Goal: Task Accomplishment & Management: Manage account settings

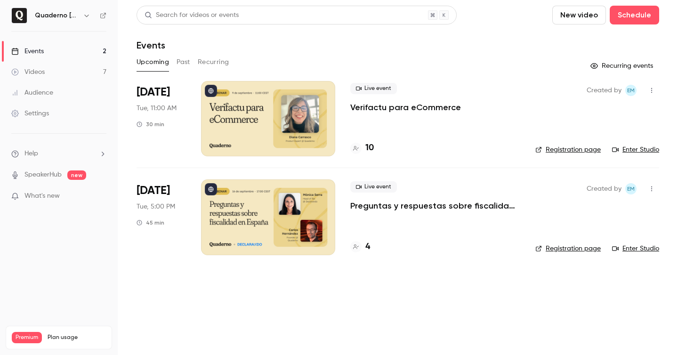
click at [420, 107] on p "Verifactu para eCommerce" at bounding box center [406, 107] width 111 height 11
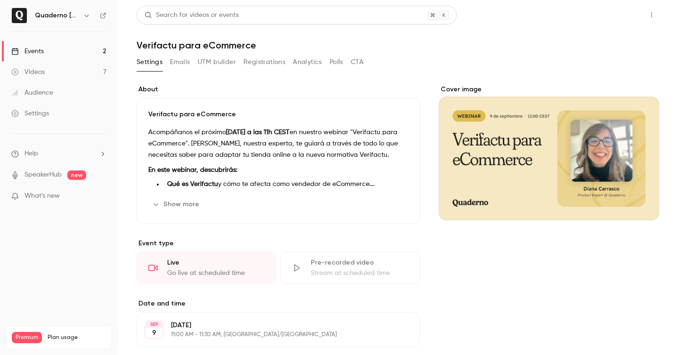
click at [635, 15] on button "Share" at bounding box center [618, 15] width 37 height 19
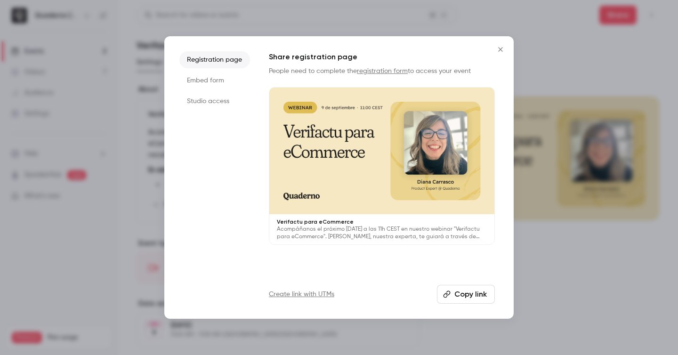
drag, startPoint x: 217, startPoint y: 112, endPoint x: 206, endPoint y: 95, distance: 20.1
click at [217, 112] on ul "Registration page Embed form Studio access" at bounding box center [214, 177] width 71 height 253
click at [206, 95] on li "Studio access" at bounding box center [214, 101] width 71 height 17
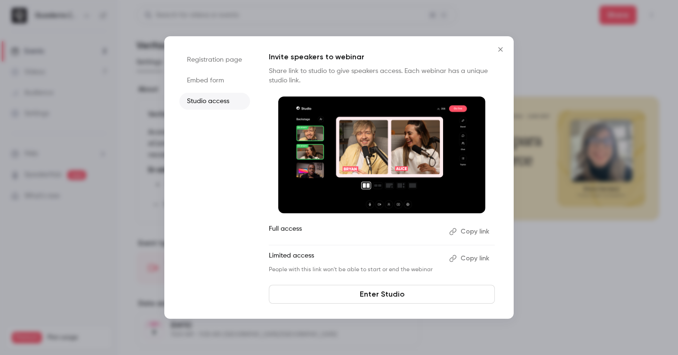
click at [475, 231] on button "Copy link" at bounding box center [470, 231] width 49 height 15
click at [430, 296] on link "Enter Studio" at bounding box center [382, 294] width 226 height 19
click at [496, 54] on button "Close" at bounding box center [500, 49] width 19 height 19
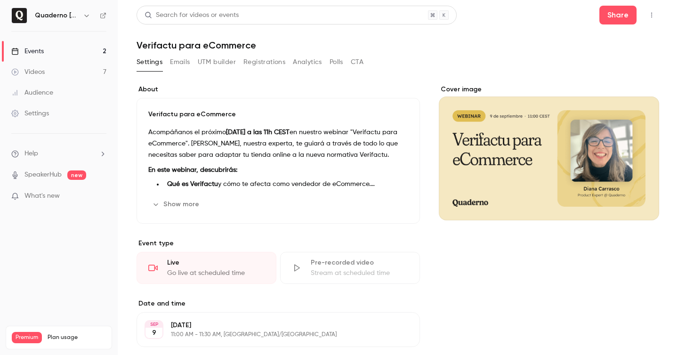
click at [263, 63] on button "Registrations" at bounding box center [265, 62] width 42 height 15
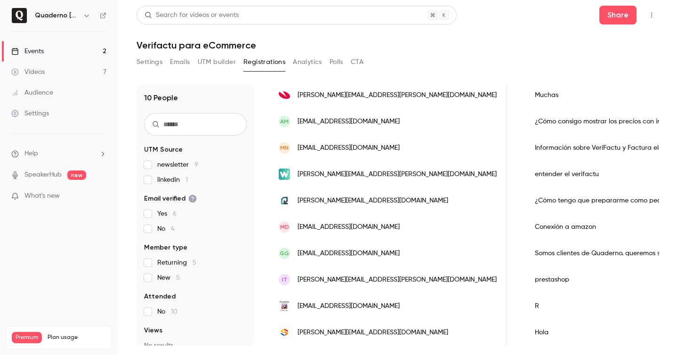
scroll to position [0, 347]
copy span "[DOMAIN_NAME]"
drag, startPoint x: 355, startPoint y: 228, endPoint x: 314, endPoint y: 231, distance: 41.1
click at [314, 231] on div "MD [EMAIL_ADDRESS][DOMAIN_NAME]" at bounding box center [388, 227] width 238 height 26
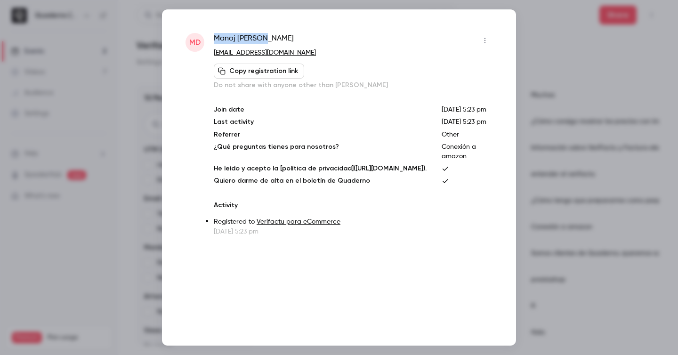
drag, startPoint x: 214, startPoint y: 38, endPoint x: 321, endPoint y: 34, distance: 107.0
click at [321, 34] on div "[PERSON_NAME]" at bounding box center [353, 40] width 279 height 15
click at [315, 43] on div "[PERSON_NAME]" at bounding box center [353, 40] width 279 height 15
drag, startPoint x: 263, startPoint y: 50, endPoint x: 213, endPoint y: 37, distance: 51.7
click at [213, 37] on div "MD [PERSON_NAME] [EMAIL_ADDRESS][DOMAIN_NAME] Copy registration link Do not sha…" at bounding box center [339, 135] width 307 height 204
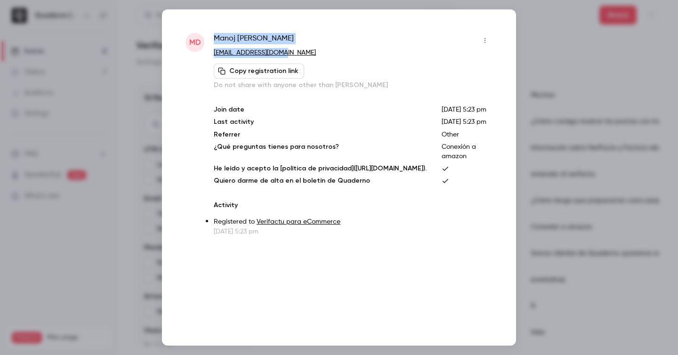
copy div "[PERSON_NAME] [EMAIL_ADDRESS][DOMAIN_NAME]"
click at [556, 263] on div at bounding box center [339, 177] width 678 height 355
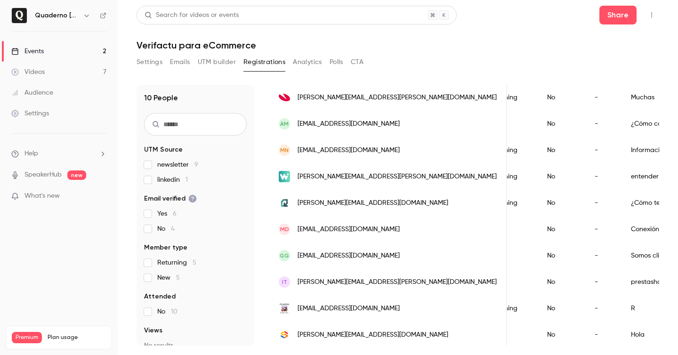
scroll to position [0, 247]
drag, startPoint x: 613, startPoint y: 126, endPoint x: 551, endPoint y: 125, distance: 62.7
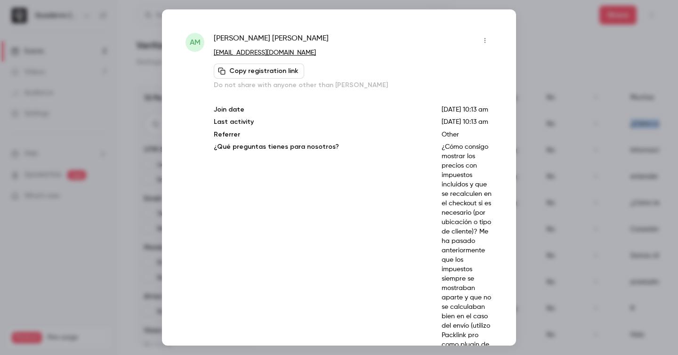
copy div "¿Cómo consigo mostrar los precios con impuestos incluidos y que se recalculen e…"
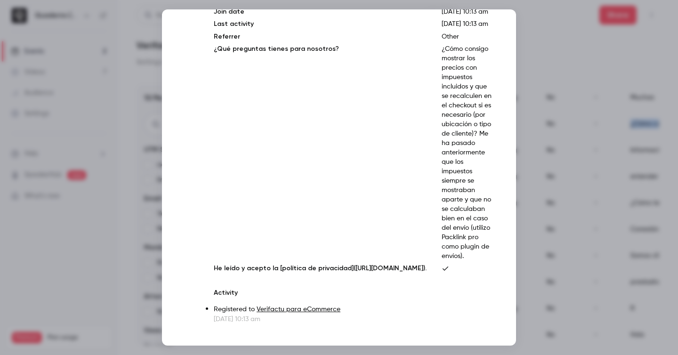
scroll to position [101, 0]
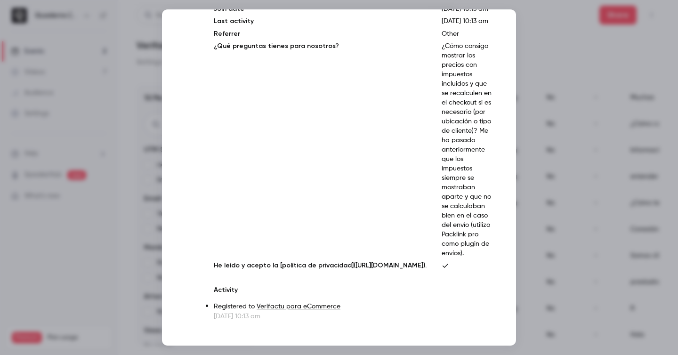
click at [548, 49] on div at bounding box center [339, 177] width 678 height 355
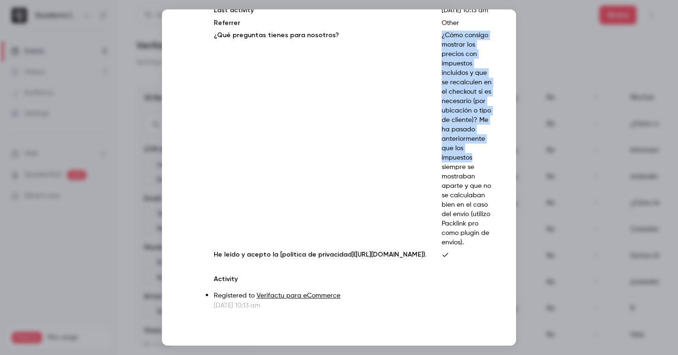
scroll to position [110, 0]
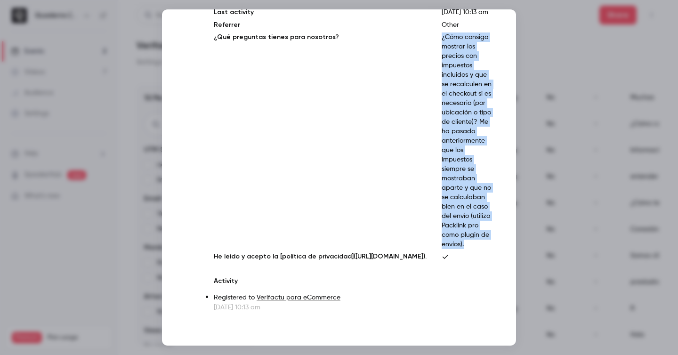
drag, startPoint x: 453, startPoint y: 169, endPoint x: 489, endPoint y: 324, distance: 159.3
click at [489, 249] on p "¿Cómo consigo mostrar los precios con impuestos incluidos y que se recalculen e…" at bounding box center [467, 141] width 51 height 217
copy p "¿Cómo consigo mostrar los precios con impuestos incluidos y que se recalculen e…"
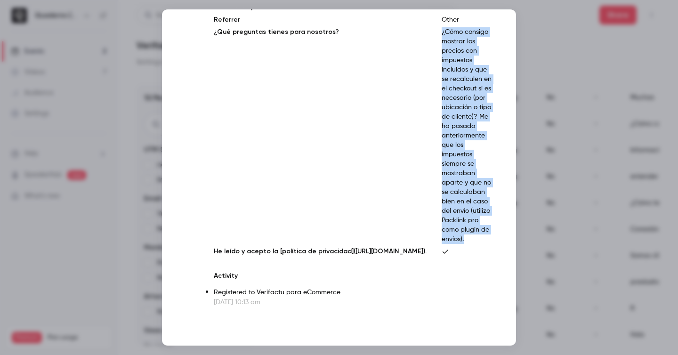
scroll to position [0, 0]
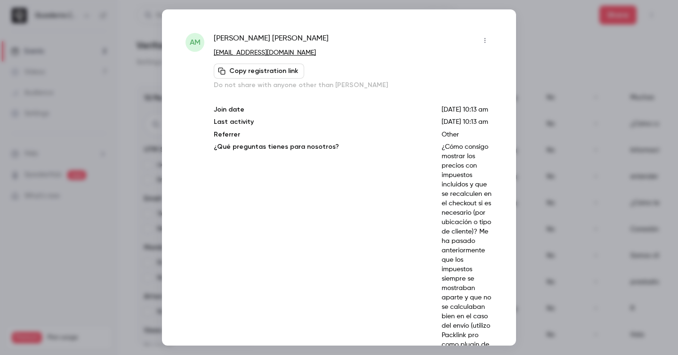
click at [499, 134] on div "AM [PERSON_NAME] [PERSON_NAME][EMAIL_ADDRESS][DOMAIN_NAME] Copy registration li…" at bounding box center [339, 177] width 354 height 336
click at [528, 135] on div at bounding box center [339, 177] width 678 height 355
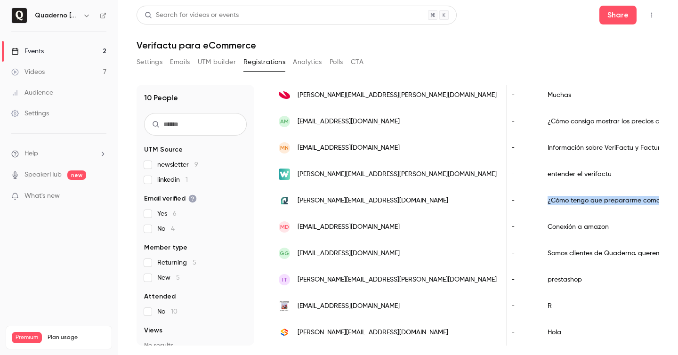
scroll to position [0, 375]
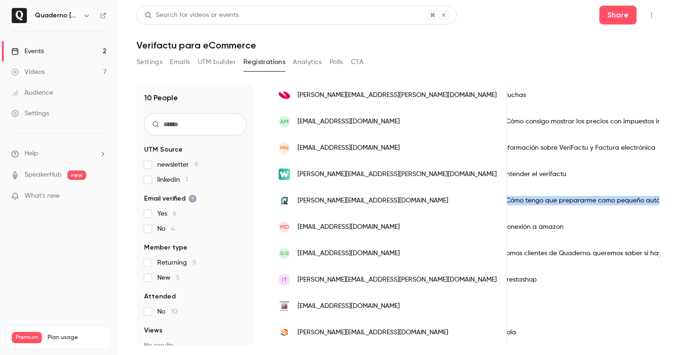
drag, startPoint x: 484, startPoint y: 202, endPoint x: 601, endPoint y: 205, distance: 116.4
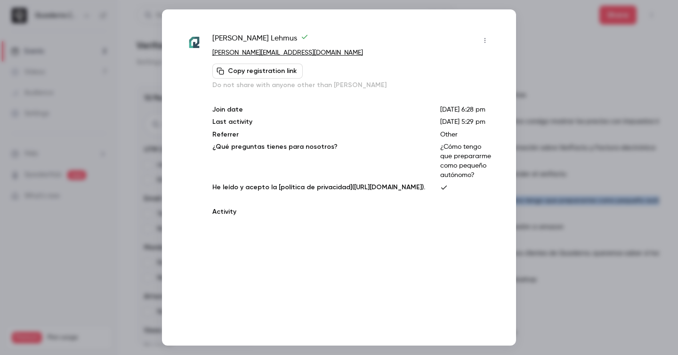
copy div "¿Cómo tengo que prepararme como pequeño autónomo?"
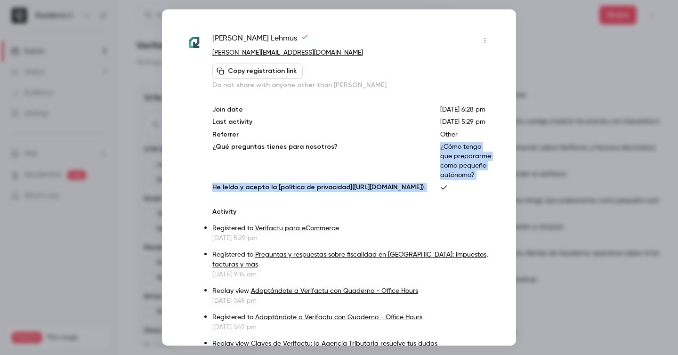
drag, startPoint x: 457, startPoint y: 167, endPoint x: 501, endPoint y: 223, distance: 71.8
click at [501, 223] on div "Hanna Lehmus [EMAIL_ADDRESS][DOMAIN_NAME] Copy registration link Do not share w…" at bounding box center [339, 177] width 354 height 336
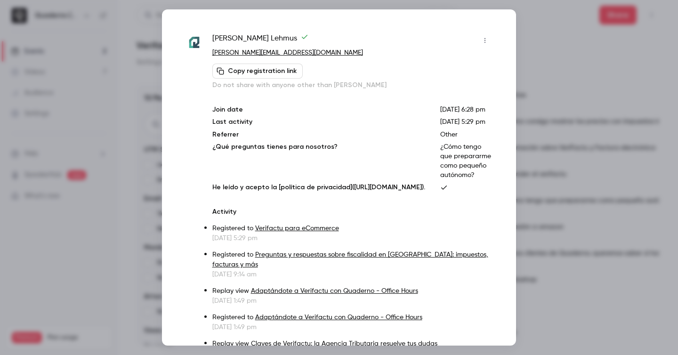
drag, startPoint x: 499, startPoint y: 217, endPoint x: 559, endPoint y: 212, distance: 60.1
click at [499, 217] on div "Hanna Lehmus [EMAIL_ADDRESS][DOMAIN_NAME] Copy registration link Do not share w…" at bounding box center [339, 177] width 354 height 336
click at [582, 206] on div at bounding box center [339, 177] width 678 height 355
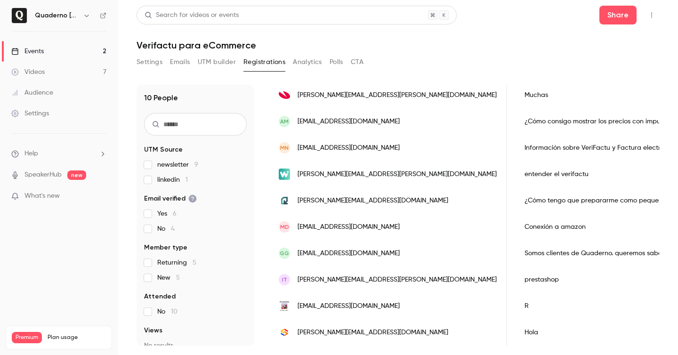
scroll to position [0, 346]
copy div "Conexión a amazon"
drag, startPoint x: 454, startPoint y: 228, endPoint x: 513, endPoint y: 226, distance: 58.9
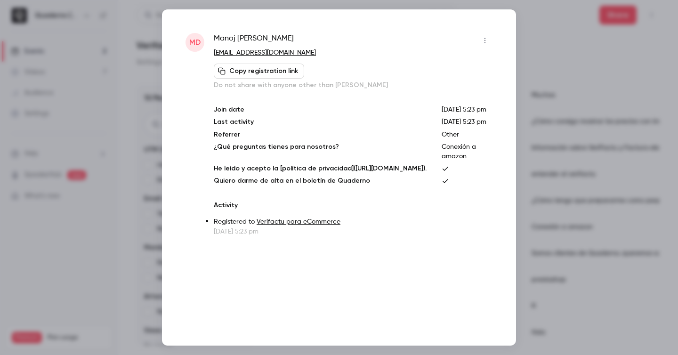
click at [539, 179] on div at bounding box center [339, 177] width 678 height 355
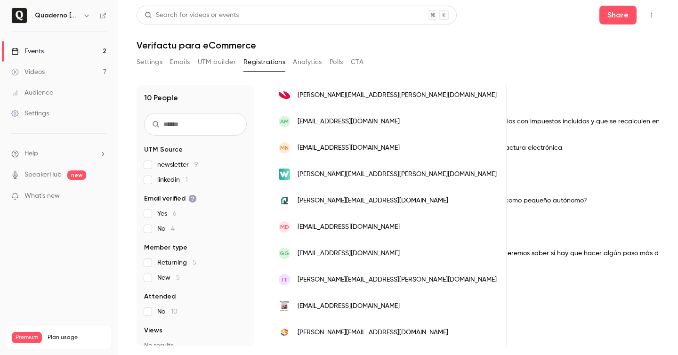
scroll to position [0, 471]
drag, startPoint x: 634, startPoint y: 255, endPoint x: 402, endPoint y: 252, distance: 231.8
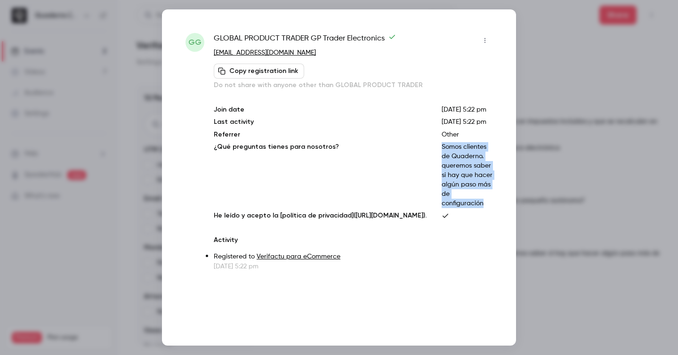
drag, startPoint x: 497, startPoint y: 243, endPoint x: 451, endPoint y: 165, distance: 89.8
click at [451, 165] on div "GG GLOBAL PRODUCT TRADER GP Trader Electronics [EMAIL_ADDRESS][DOMAIN_NAME] Cop…" at bounding box center [339, 177] width 354 height 336
copy p "Somos clientes de Quaderno. queremos saber si hay que hacer algún paso más de c…"
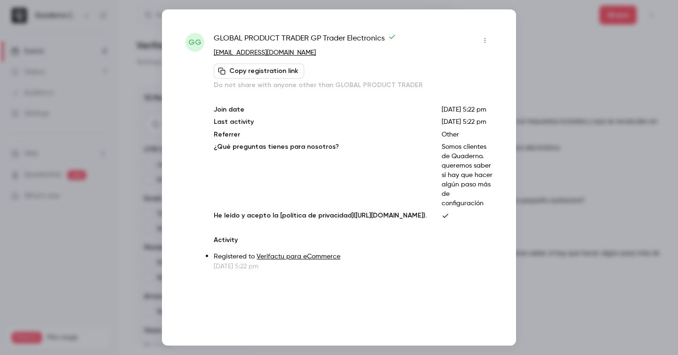
click at [594, 170] on div at bounding box center [339, 177] width 678 height 355
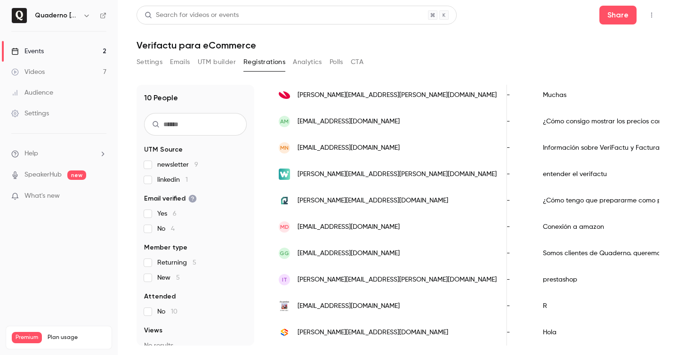
scroll to position [0, 361]
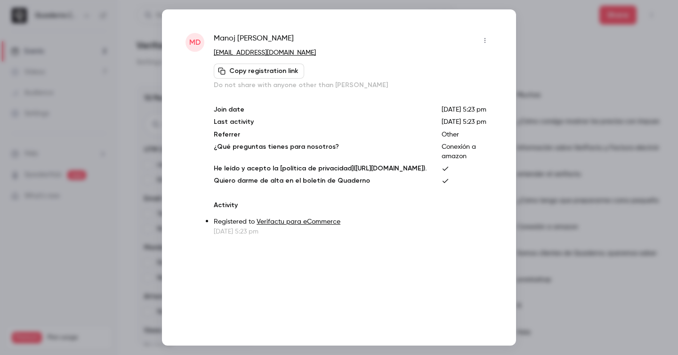
click at [225, 39] on span "[PERSON_NAME]" at bounding box center [254, 40] width 80 height 15
copy span "Manoj"
click at [571, 266] on div at bounding box center [339, 177] width 678 height 355
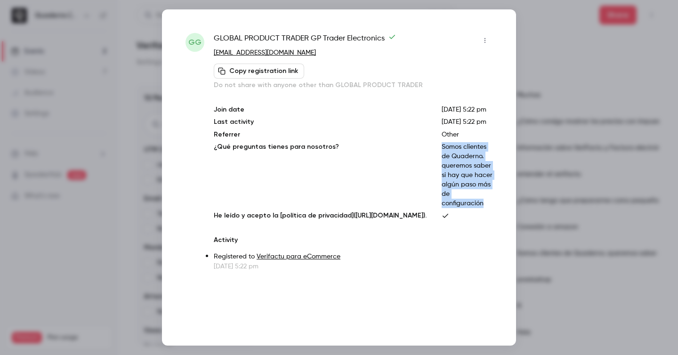
drag, startPoint x: 450, startPoint y: 166, endPoint x: 498, endPoint y: 245, distance: 92.3
click at [498, 245] on div "GG GLOBAL PRODUCT TRADER GP Trader Electronics [EMAIL_ADDRESS][DOMAIN_NAME] Cop…" at bounding box center [339, 177] width 354 height 336
copy p "Somos clientes de Quaderno. queremos saber si hay que hacer algún paso más de c…"
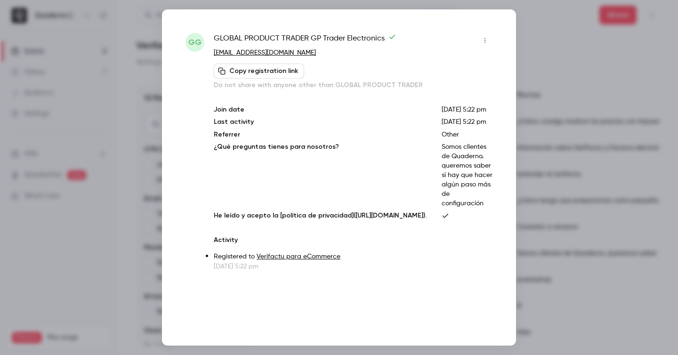
click at [574, 89] on div at bounding box center [339, 177] width 678 height 355
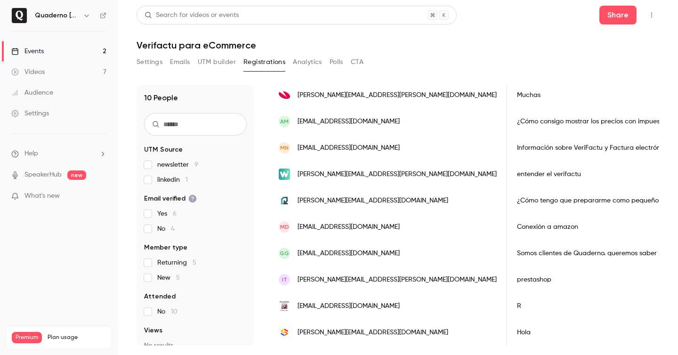
click at [181, 59] on button "Emails" at bounding box center [180, 62] width 20 height 15
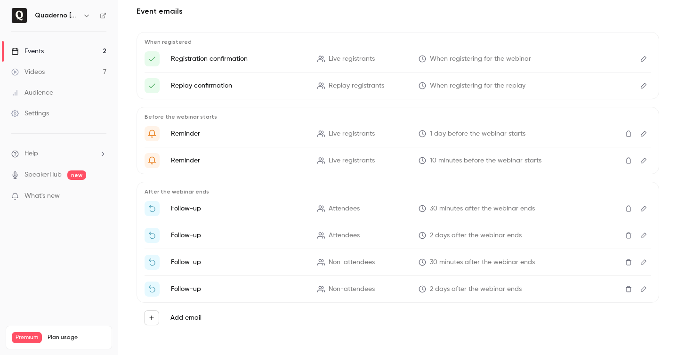
scroll to position [82, 0]
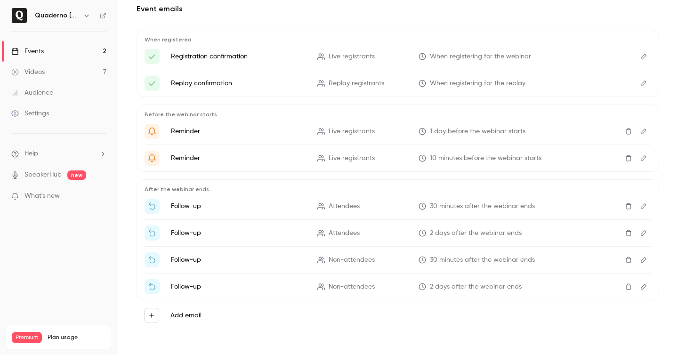
click at [643, 208] on icon "Edit" at bounding box center [644, 206] width 8 height 7
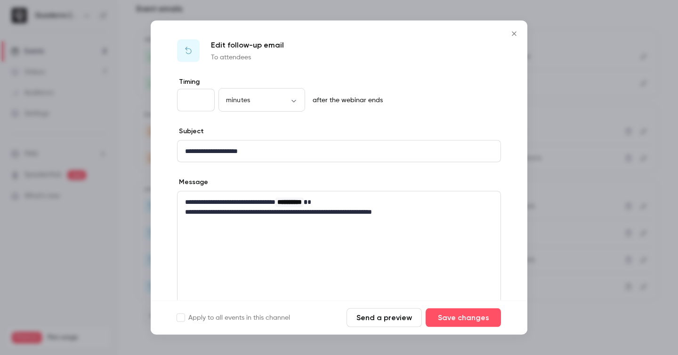
click at [582, 211] on div at bounding box center [339, 177] width 678 height 355
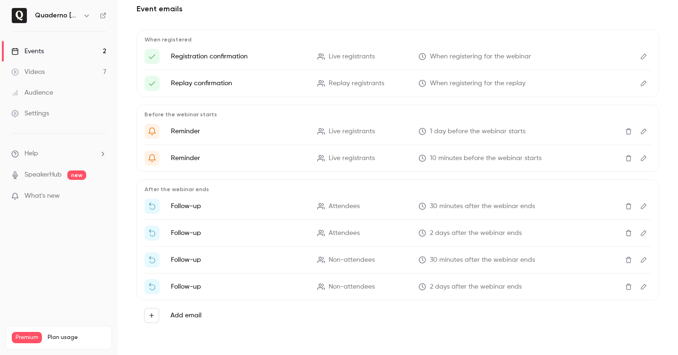
click at [643, 237] on button "Edit" at bounding box center [643, 233] width 15 height 15
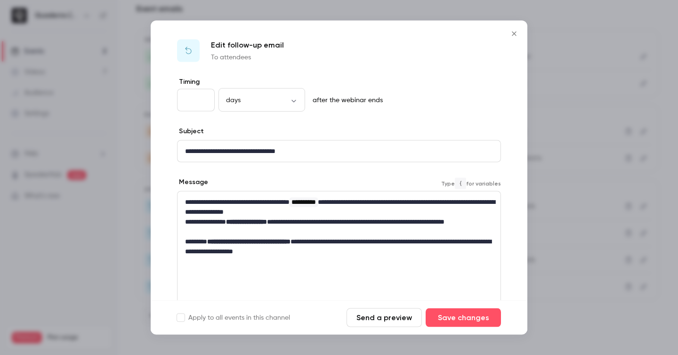
click at [415, 217] on p "**********" at bounding box center [339, 227] width 308 height 20
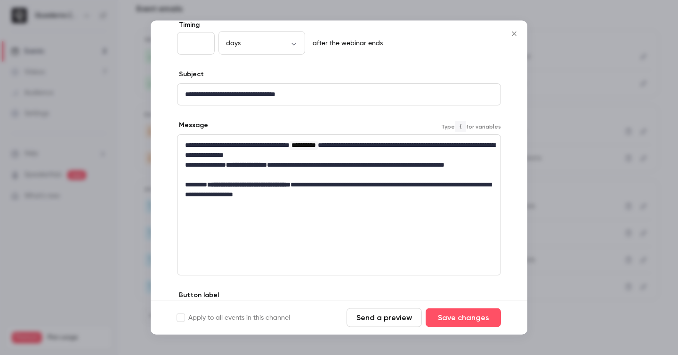
scroll to position [60, 0]
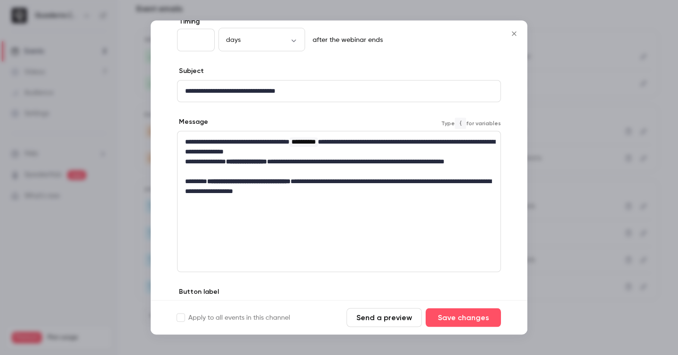
click at [294, 192] on p "**********" at bounding box center [339, 187] width 308 height 20
click at [287, 151] on p "**********" at bounding box center [339, 148] width 308 height 20
drag, startPoint x: 277, startPoint y: 150, endPoint x: 285, endPoint y: 152, distance: 7.7
click at [277, 151] on p "**********" at bounding box center [339, 148] width 308 height 20
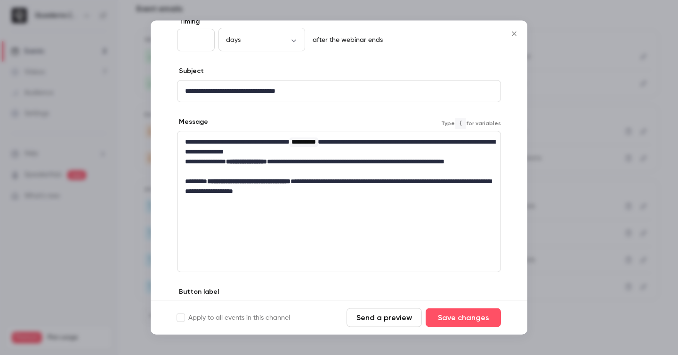
scroll to position [58, 0]
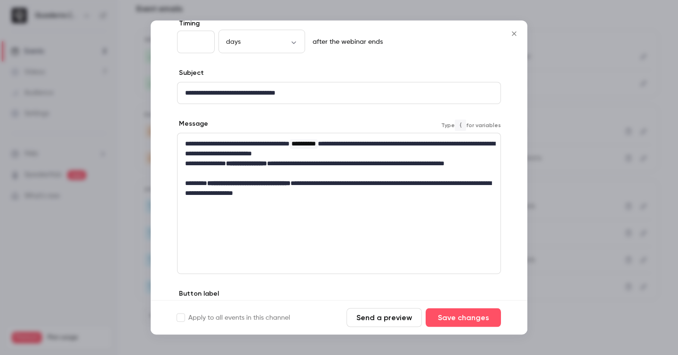
click at [270, 151] on p "**********" at bounding box center [339, 149] width 308 height 20
click at [300, 152] on p "**********" at bounding box center [339, 149] width 308 height 20
click at [372, 200] on div "**********" at bounding box center [339, 169] width 323 height 71
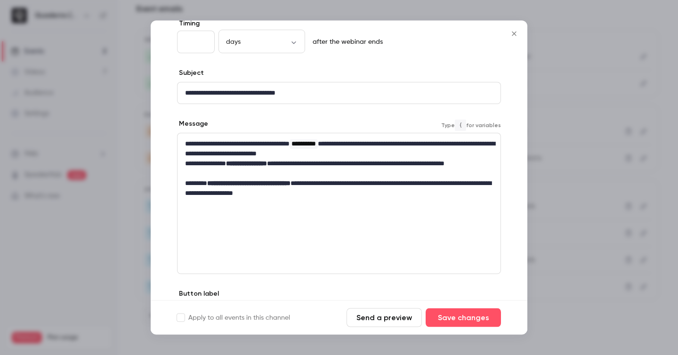
click at [304, 192] on p "**********" at bounding box center [339, 189] width 308 height 20
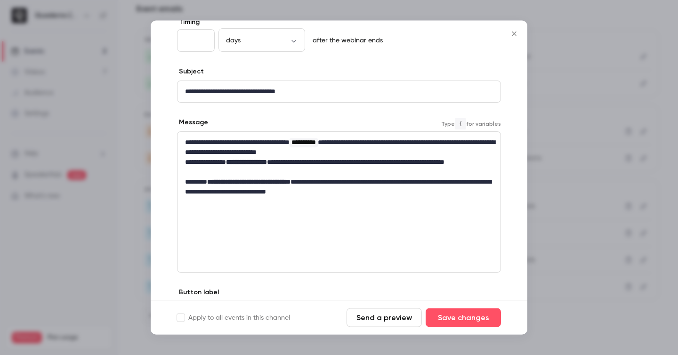
drag, startPoint x: 408, startPoint y: 204, endPoint x: 200, endPoint y: 155, distance: 213.0
click at [194, 155] on div "**********" at bounding box center [339, 202] width 324 height 141
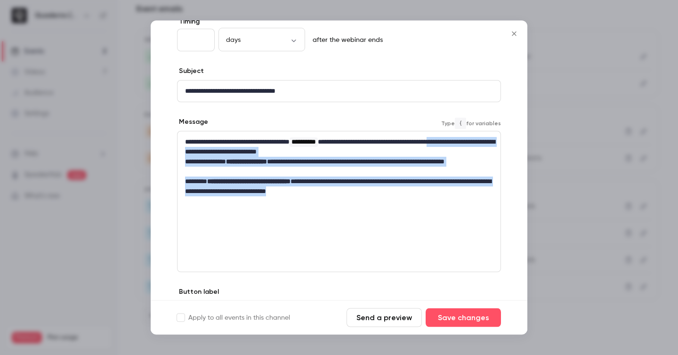
drag, startPoint x: 183, startPoint y: 151, endPoint x: 413, endPoint y: 194, distance: 234.3
click at [413, 194] on div "**********" at bounding box center [339, 167] width 323 height 71
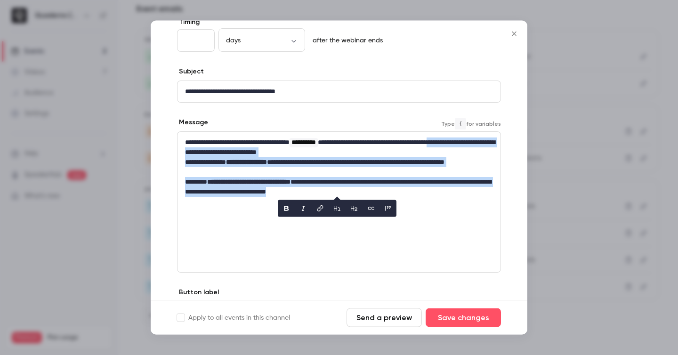
copy div "**********"
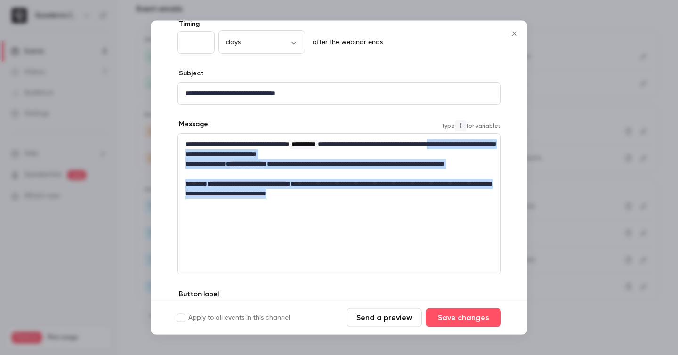
click at [457, 193] on p "**********" at bounding box center [339, 189] width 308 height 20
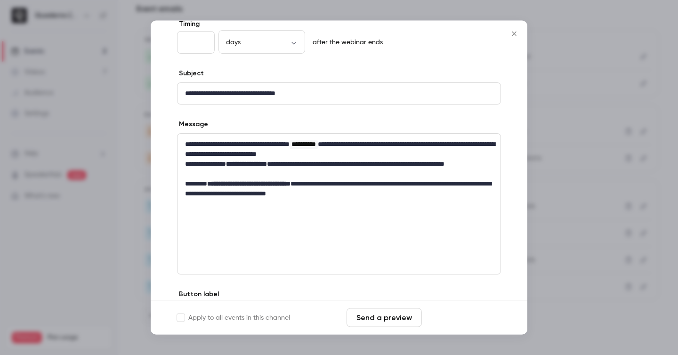
click at [480, 313] on button "Save changes" at bounding box center [463, 318] width 75 height 19
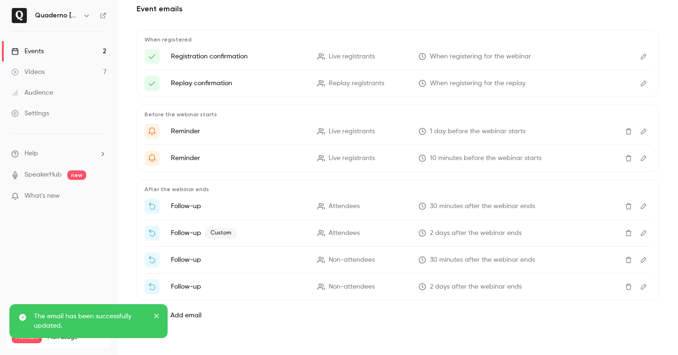
click at [641, 287] on icon "Edit" at bounding box center [644, 287] width 8 height 7
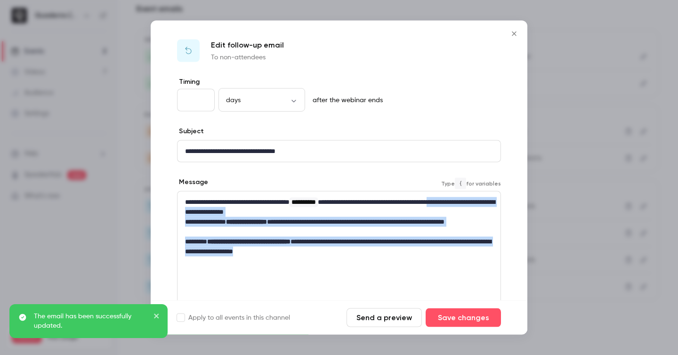
drag, startPoint x: 386, startPoint y: 261, endPoint x: 183, endPoint y: 212, distance: 208.3
click at [183, 212] on div "**********" at bounding box center [339, 261] width 324 height 141
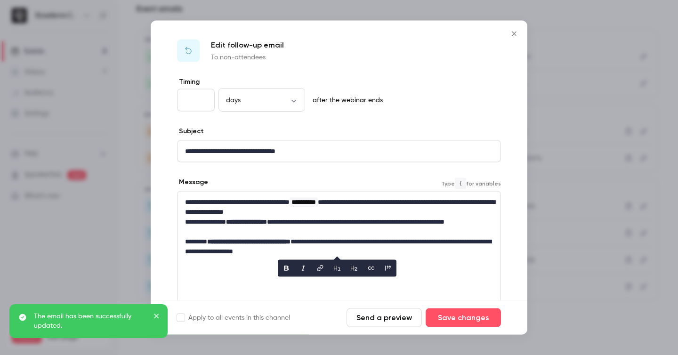
scroll to position [0, 0]
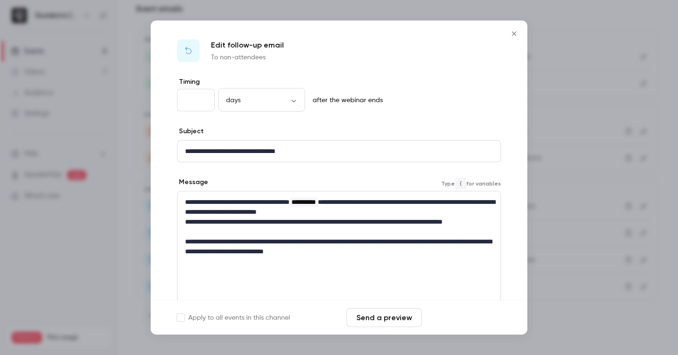
click at [455, 318] on button "Save changes" at bounding box center [463, 318] width 75 height 19
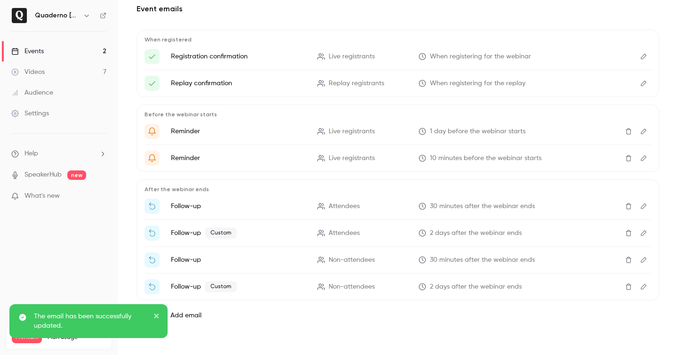
click at [56, 52] on link "Events 2" at bounding box center [59, 51] width 118 height 21
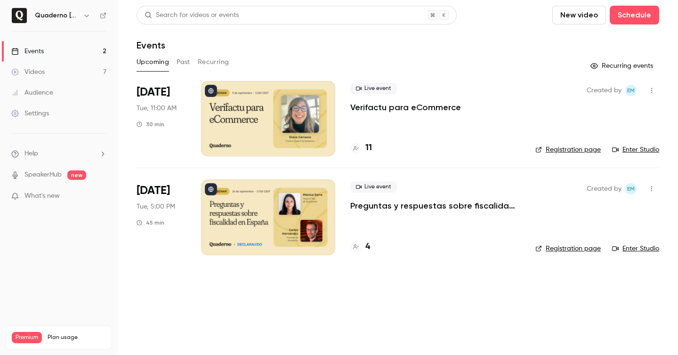
click at [369, 147] on h4 "11" at bounding box center [369, 148] width 7 height 13
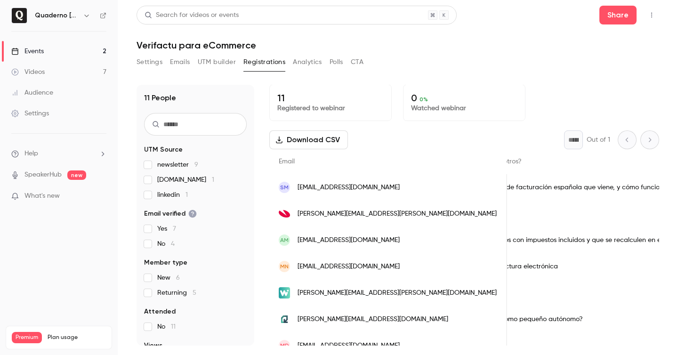
scroll to position [0, 482]
